Goal: Find specific page/section: Find specific page/section

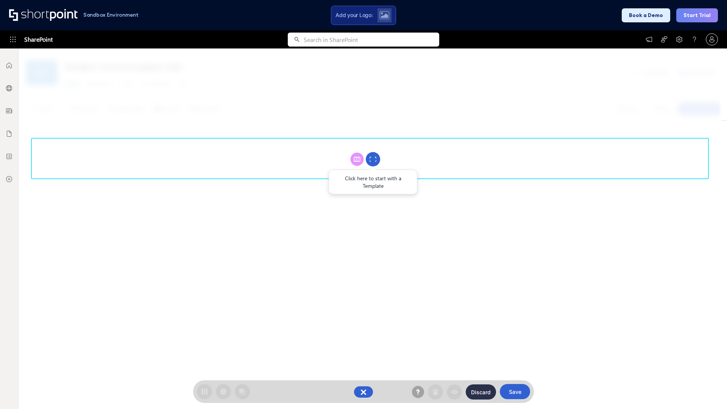
click at [373, 159] on circle at bounding box center [373, 159] width 14 height 14
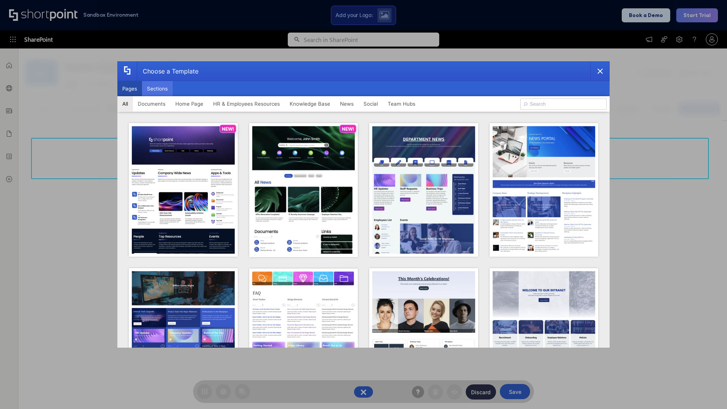
click at [157, 89] on button "Sections" at bounding box center [157, 88] width 31 height 15
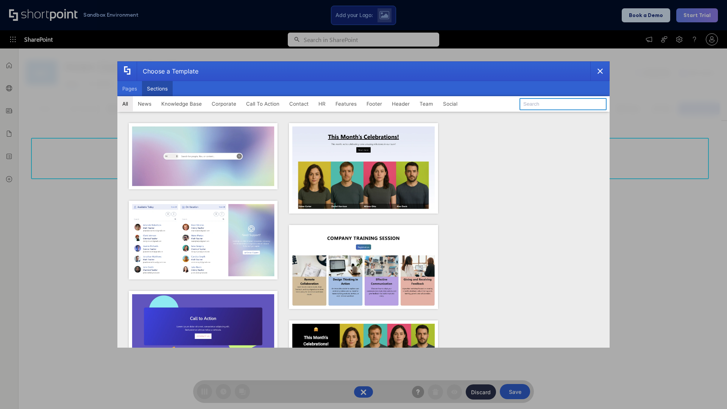
type input "Teams Kit 1"
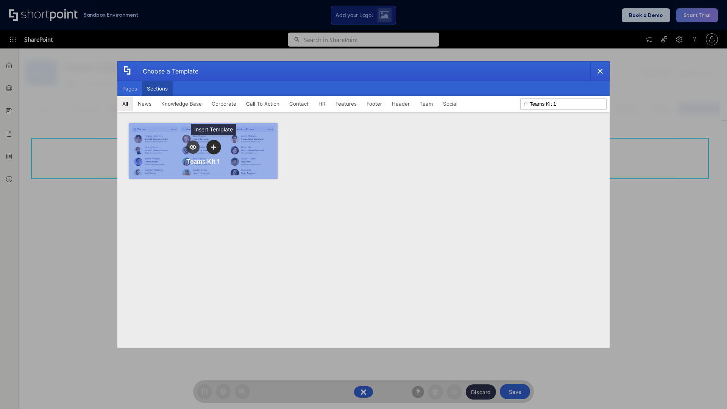
click at [213, 147] on icon "template selector" at bounding box center [213, 146] width 5 height 5
